Goal: Task Accomplishment & Management: Use online tool/utility

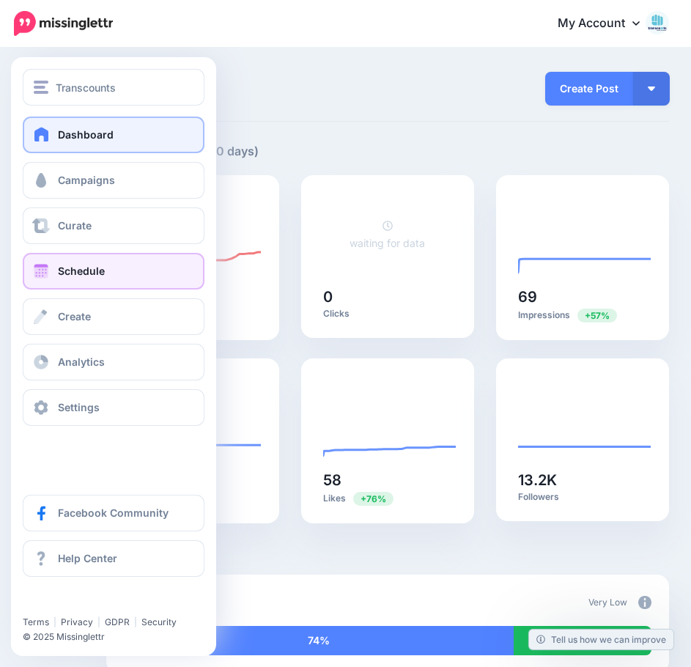
click at [60, 267] on span "Schedule" at bounding box center [81, 271] width 47 height 12
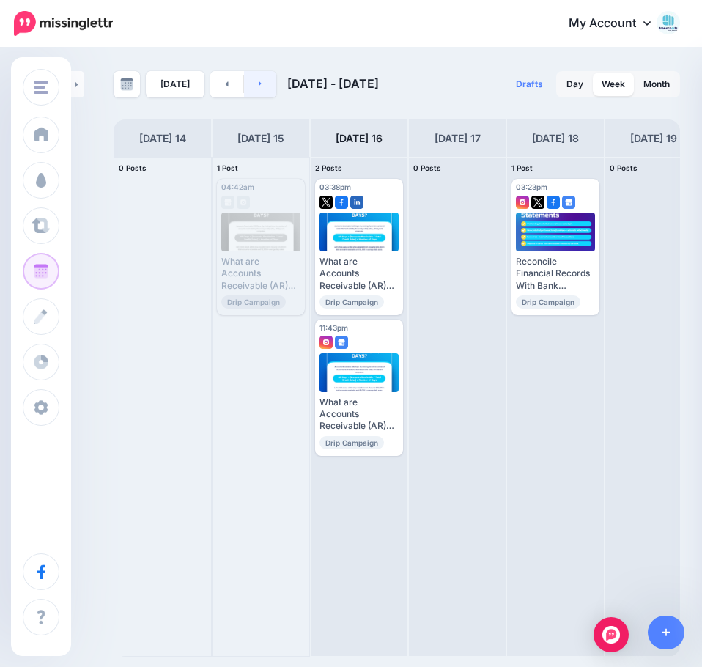
click at [259, 92] on link at bounding box center [260, 84] width 33 height 26
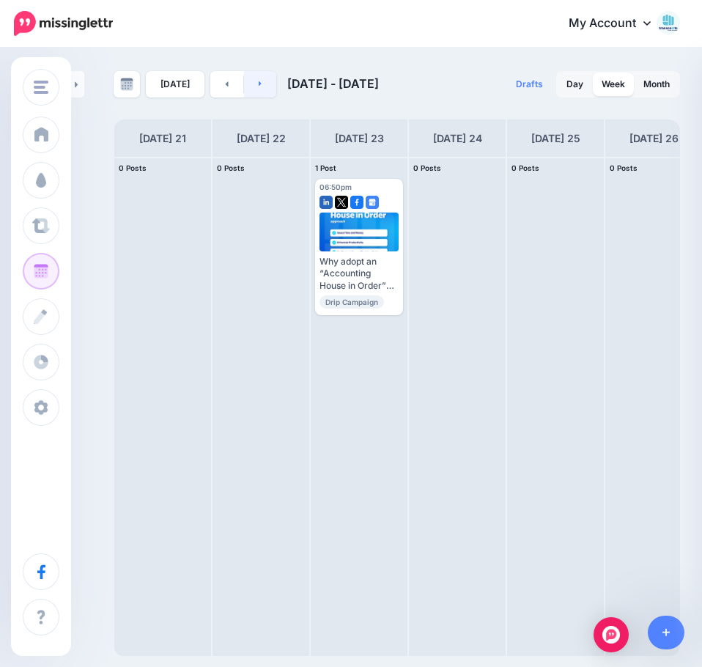
click at [259, 82] on icon at bounding box center [261, 83] width 4 height 9
